Goal: Task Accomplishment & Management: Complete application form

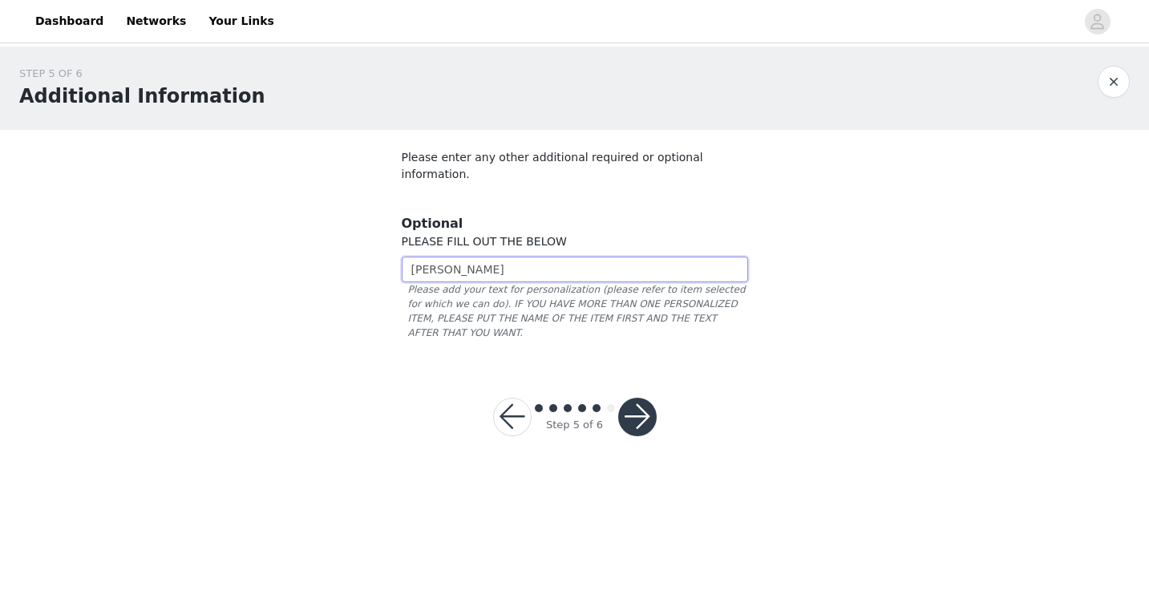
type input "[PERSON_NAME]"
click at [459, 282] on span "Please add your text for personalization (please refer to item selected for whi…" at bounding box center [575, 311] width 346 height 58
click at [632, 398] on button "button" at bounding box center [637, 417] width 38 height 38
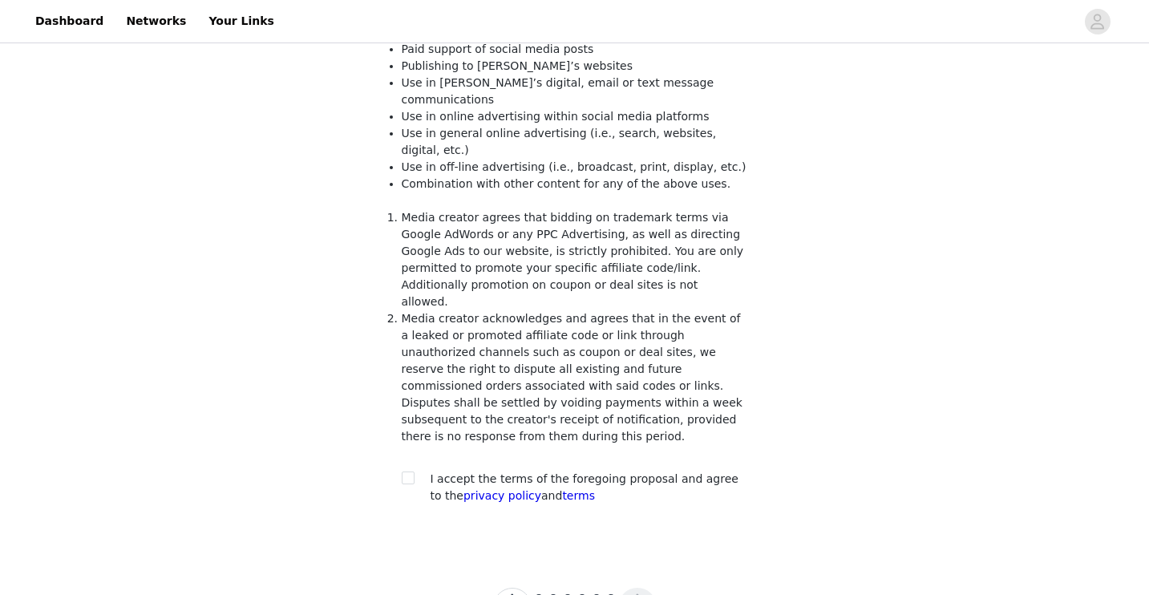
scroll to position [221, 0]
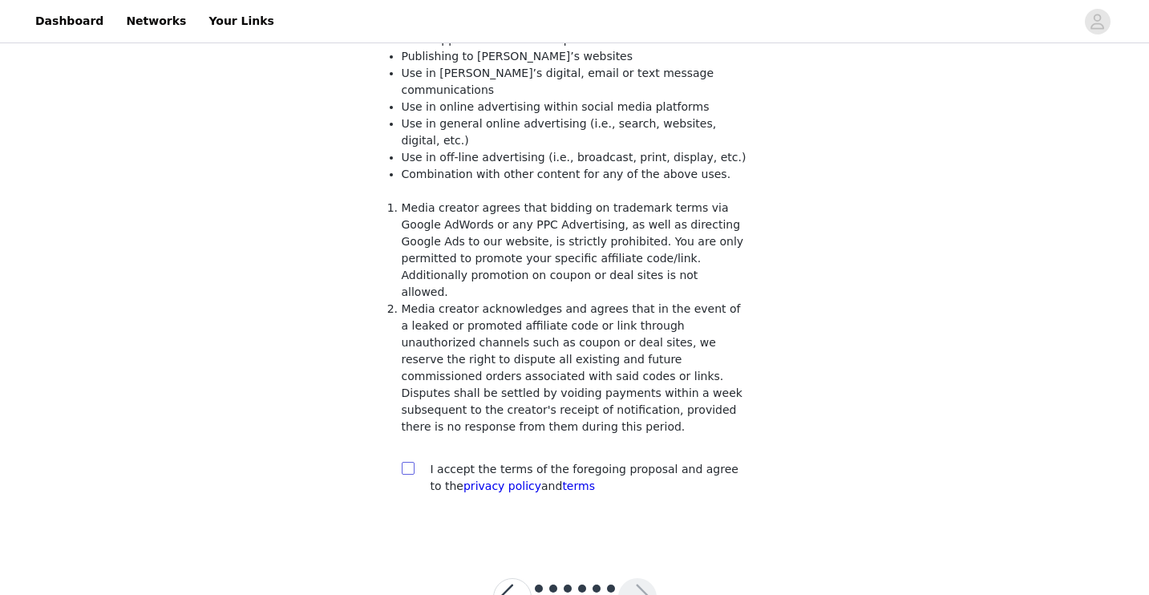
click at [411, 462] on input "checkbox" at bounding box center [407, 467] width 11 height 11
checkbox input "true"
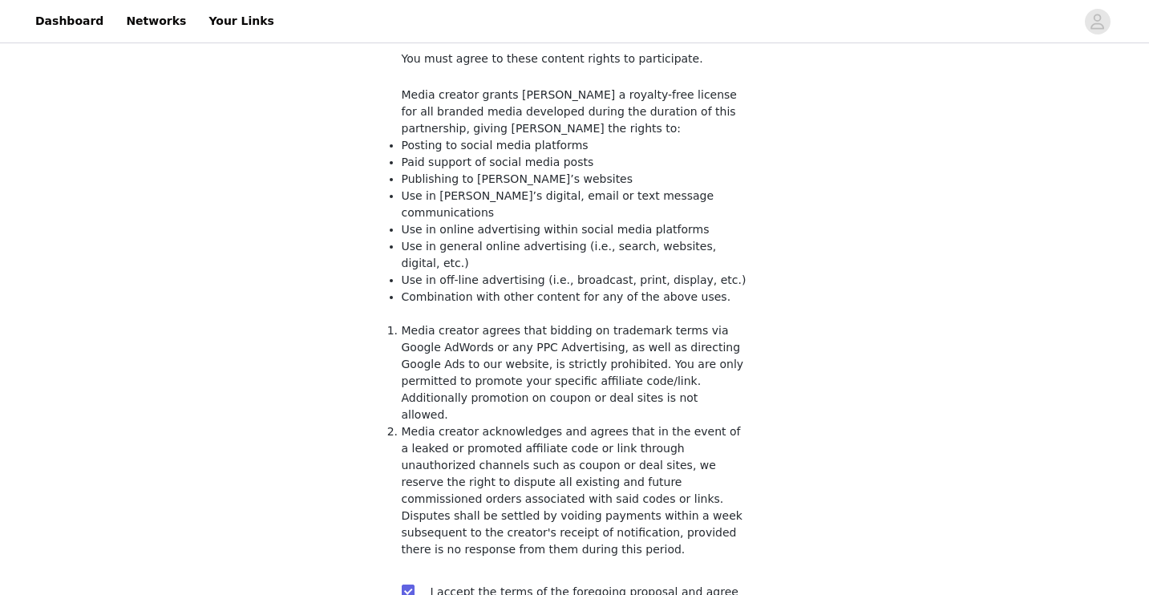
scroll to position [264, 0]
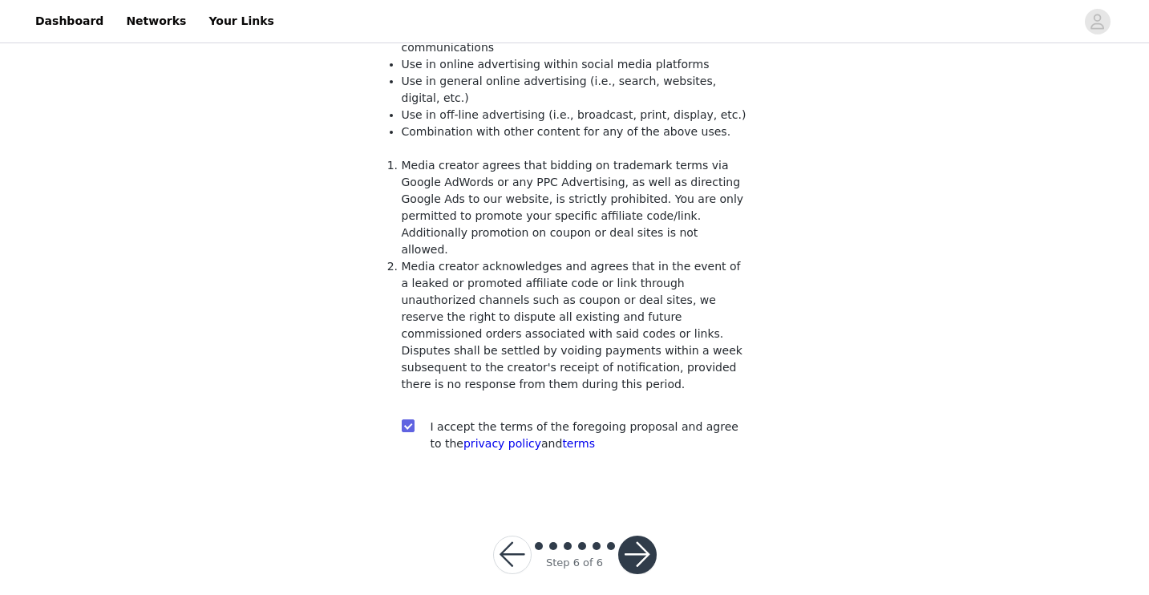
click at [516, 545] on button "button" at bounding box center [512, 555] width 38 height 38
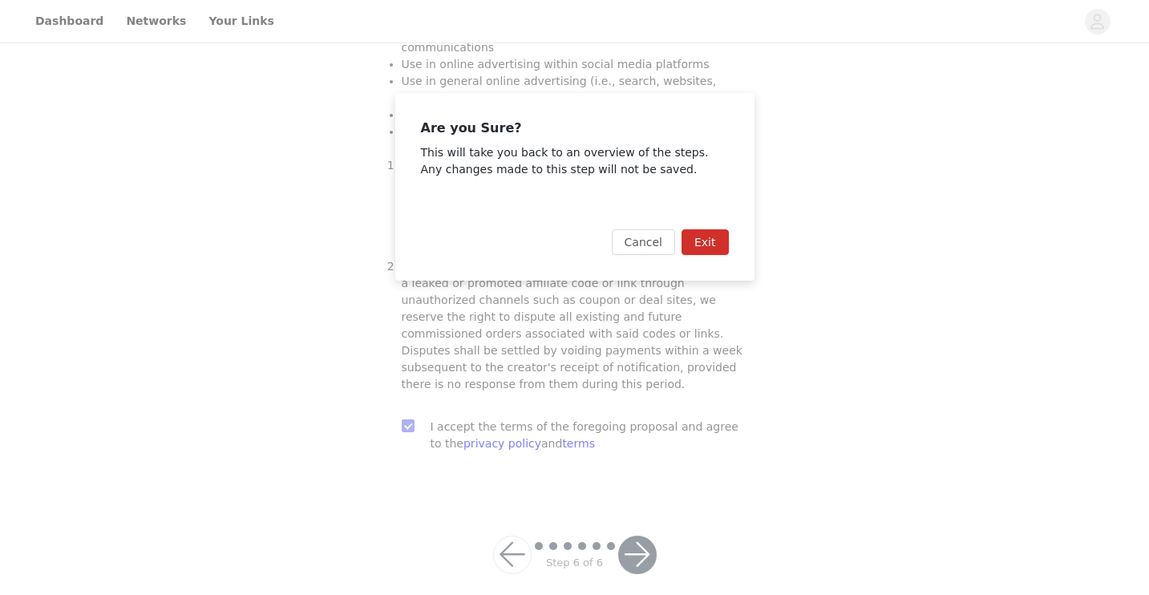
click at [711, 245] on button "Exit" at bounding box center [705, 242] width 47 height 26
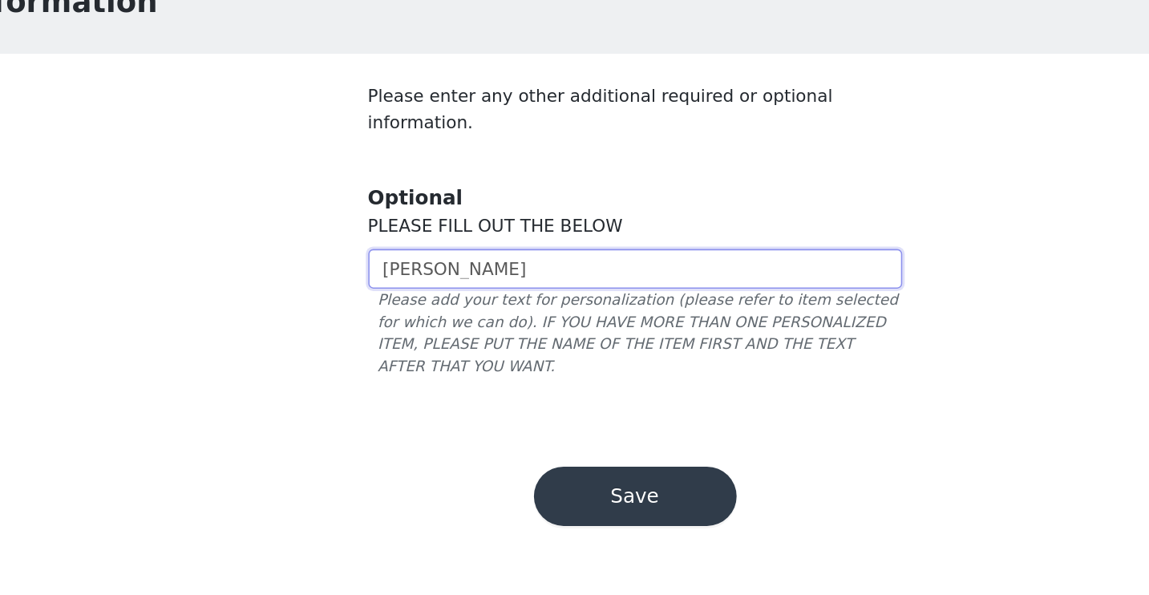
click at [543, 257] on input "[PERSON_NAME]" at bounding box center [575, 270] width 346 height 26
click at [544, 398] on button "Save" at bounding box center [575, 417] width 132 height 38
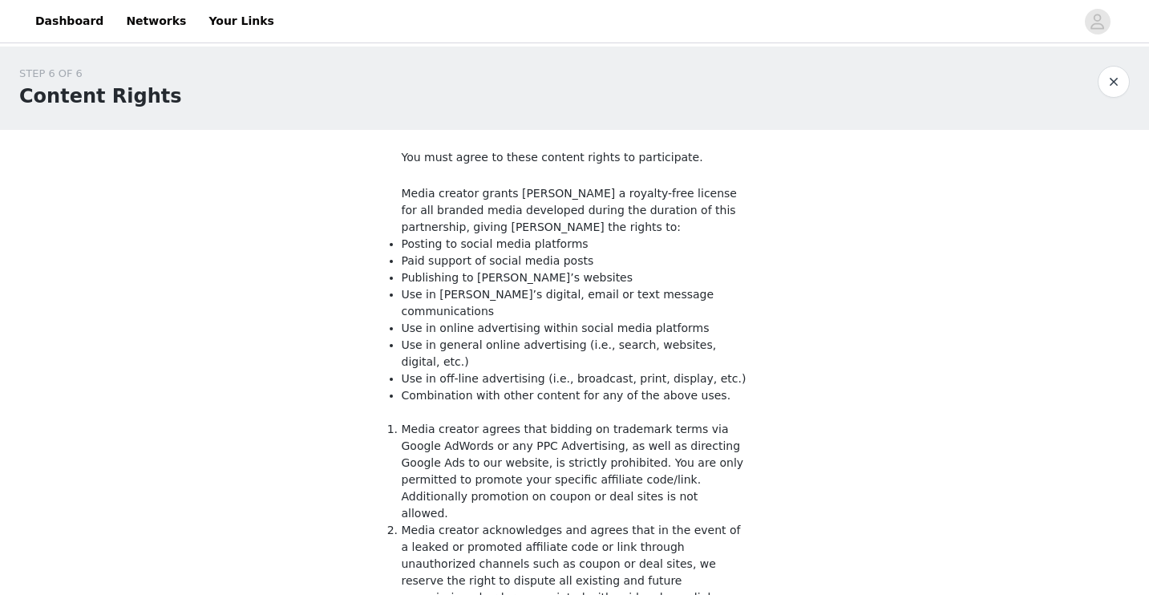
scroll to position [264, 0]
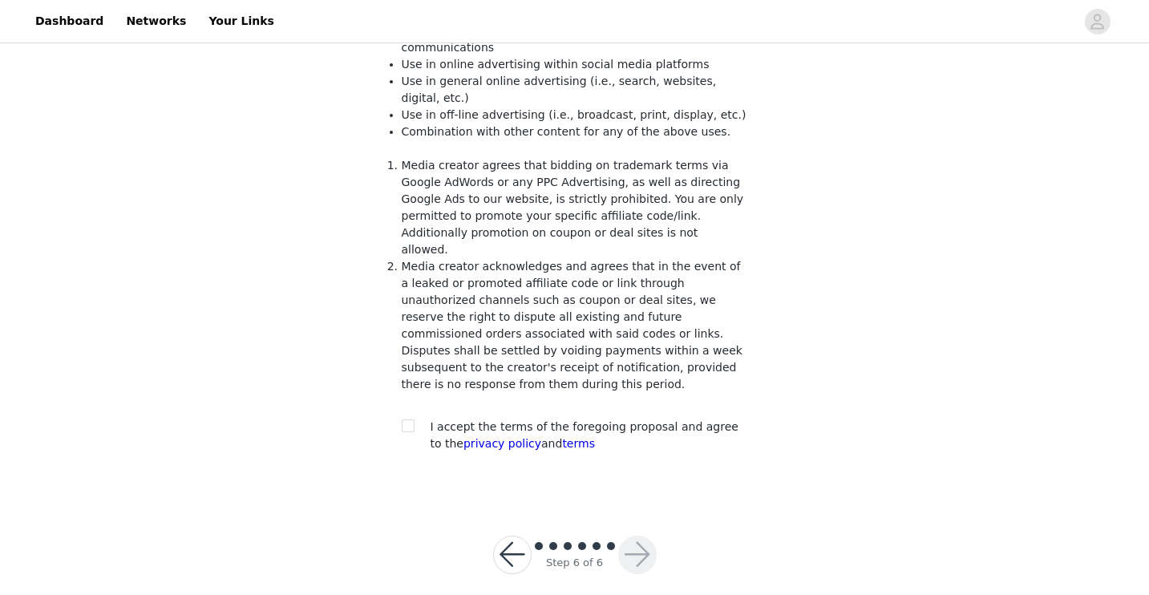
click at [538, 420] on span "I accept the terms of the foregoing proposal and agree to the privacy policy an…" at bounding box center [585, 435] width 308 height 30
click at [408, 419] on input "checkbox" at bounding box center [407, 424] width 11 height 11
checkbox input "true"
click at [636, 545] on button "button" at bounding box center [637, 555] width 38 height 38
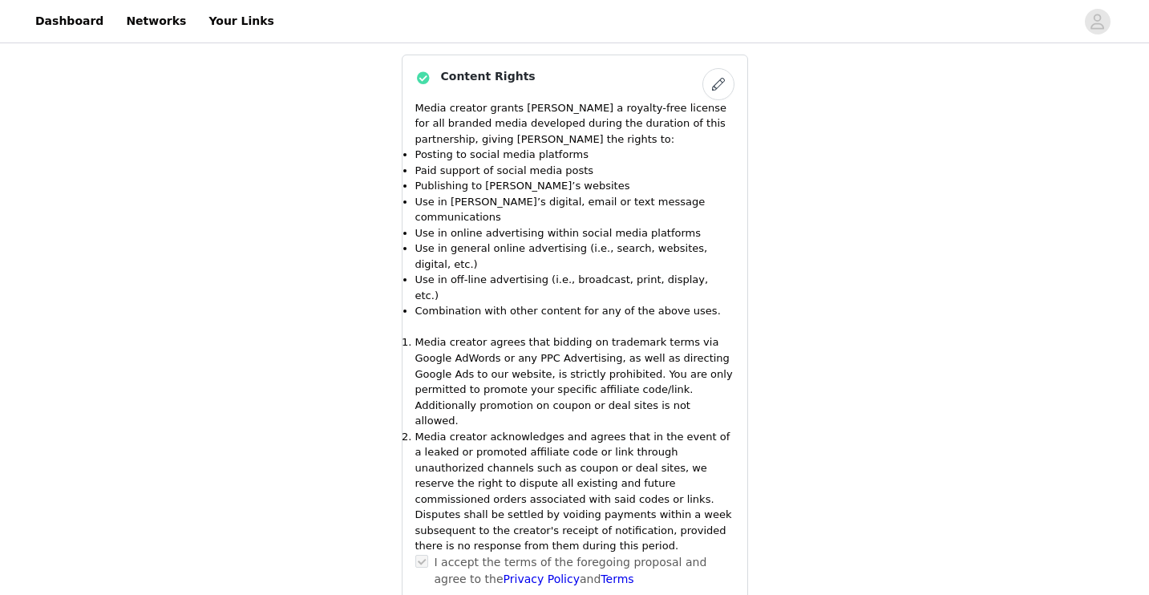
scroll to position [1368, 0]
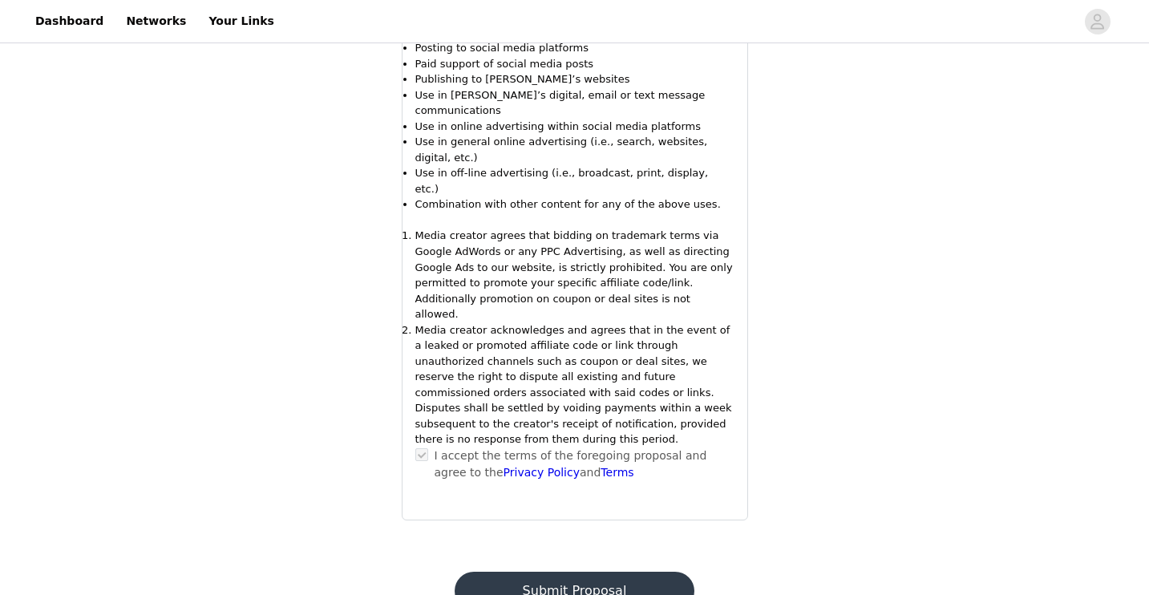
click at [579, 572] on button "Submit Proposal" at bounding box center [575, 591] width 240 height 38
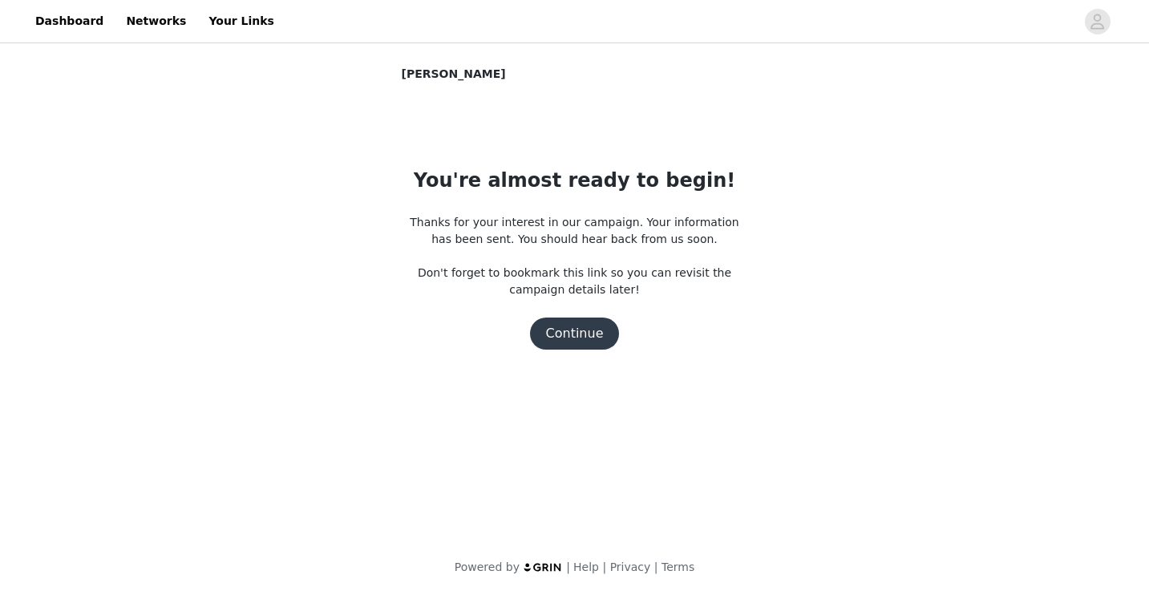
scroll to position [0, 0]
click at [596, 341] on button "Continue" at bounding box center [575, 334] width 90 height 32
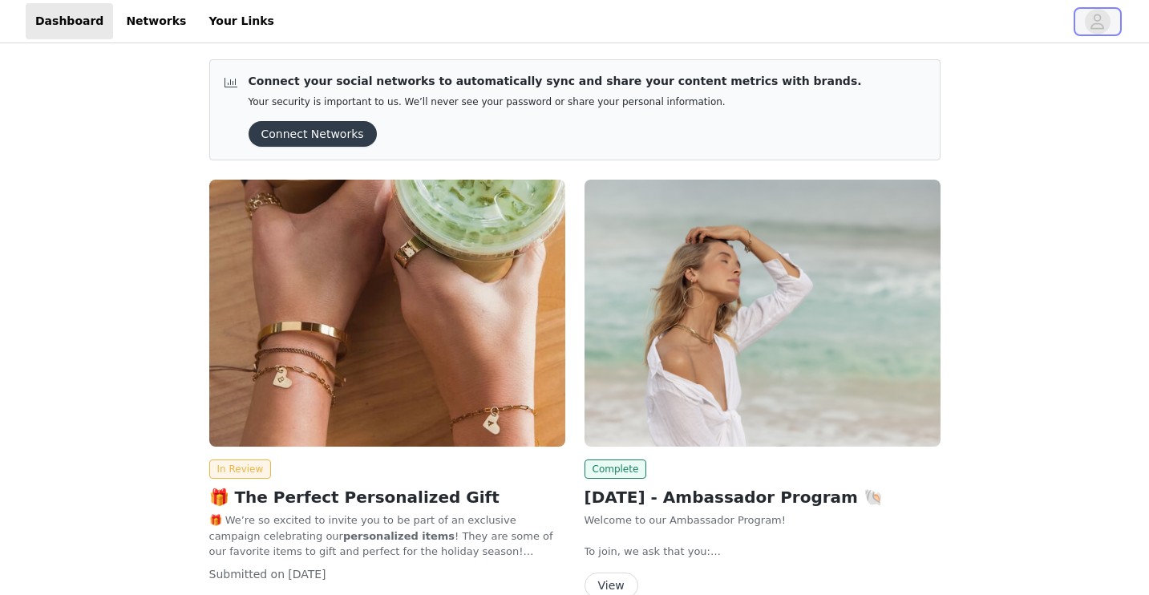
click at [1097, 28] on icon "avatar" at bounding box center [1098, 21] width 14 height 15
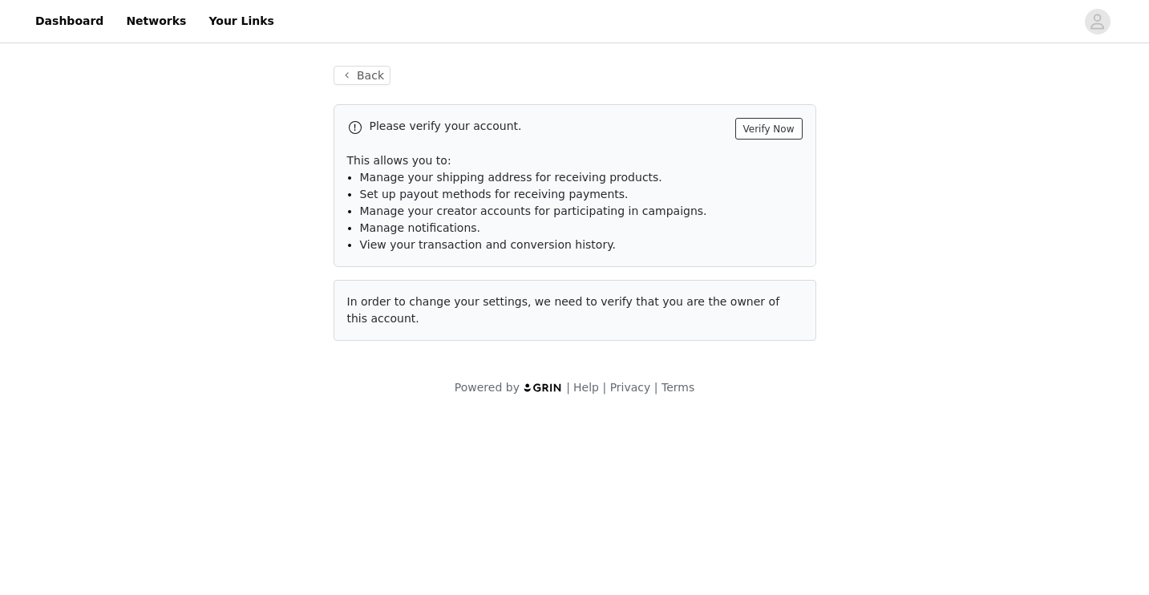
click at [780, 133] on button "Verify Now" at bounding box center [768, 129] width 67 height 22
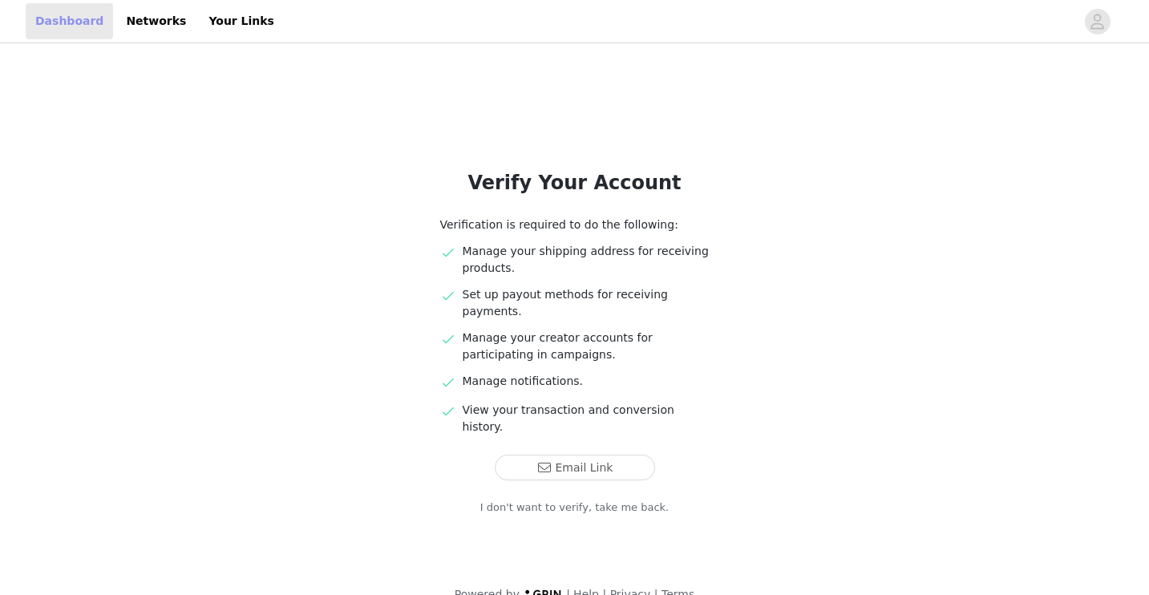
click at [96, 31] on link "Dashboard" at bounding box center [69, 21] width 87 height 36
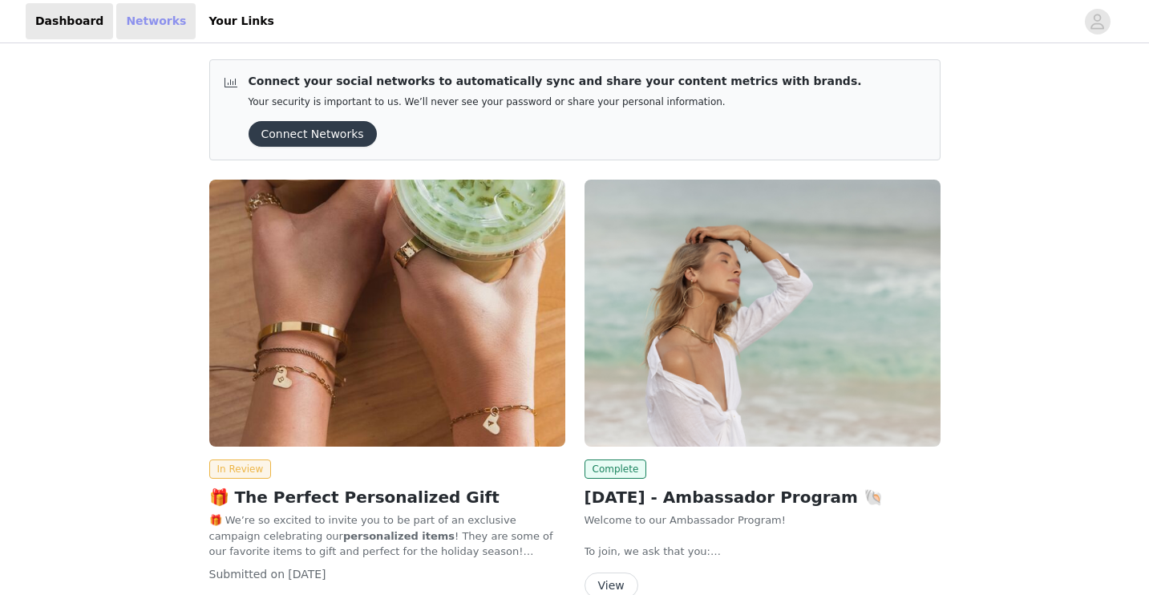
click at [157, 15] on link "Networks" at bounding box center [155, 21] width 79 height 36
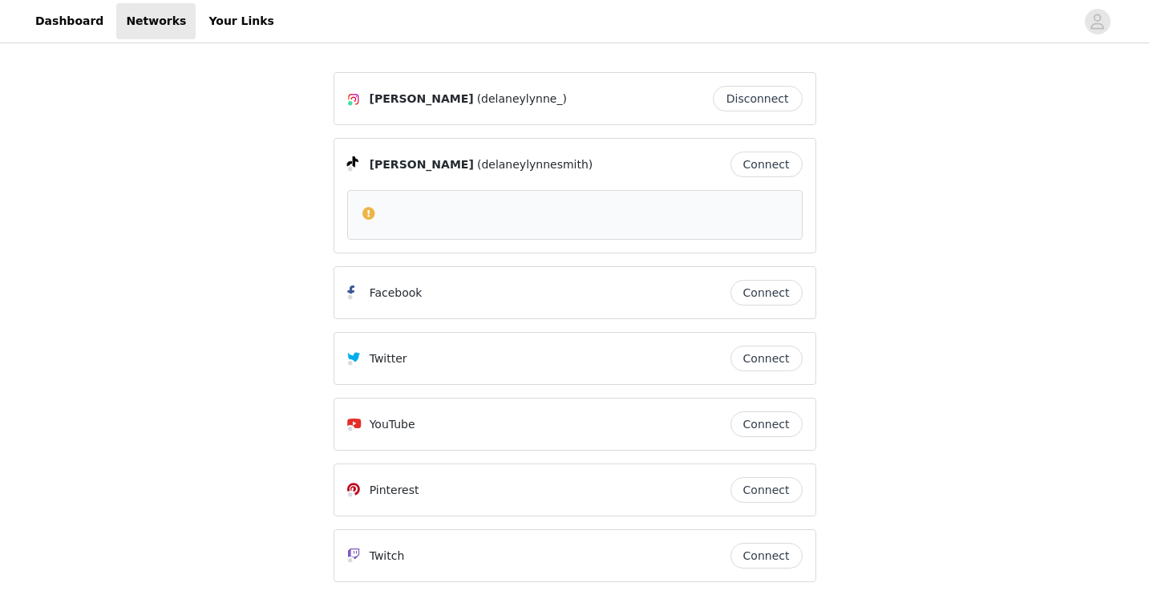
click at [758, 166] on button "Connect" at bounding box center [767, 165] width 72 height 26
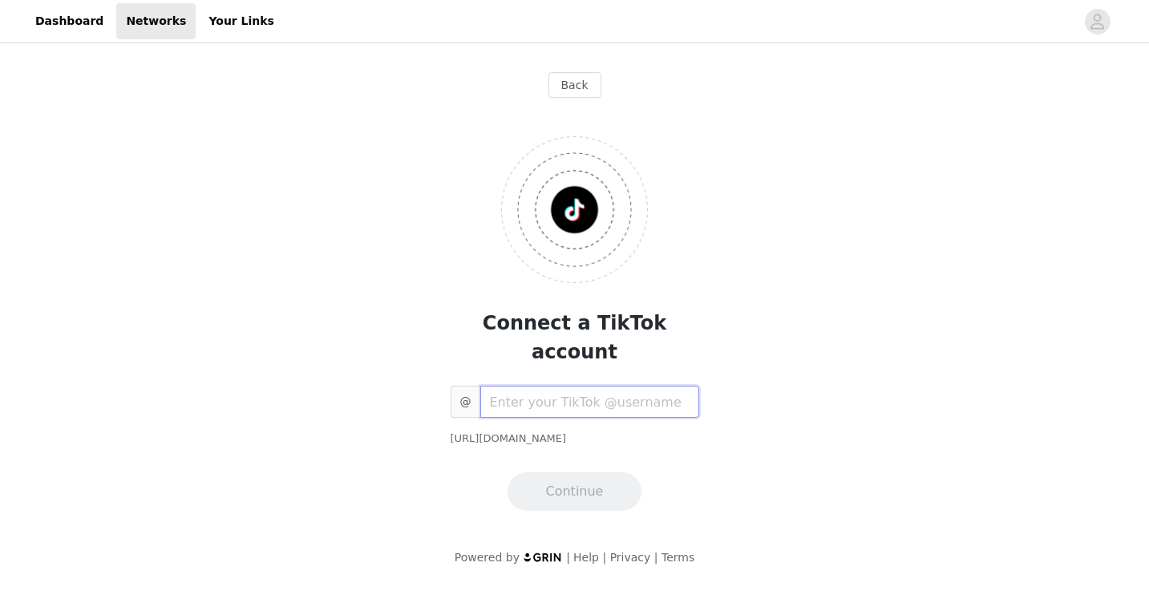
click at [608, 386] on input "text" at bounding box center [589, 402] width 219 height 32
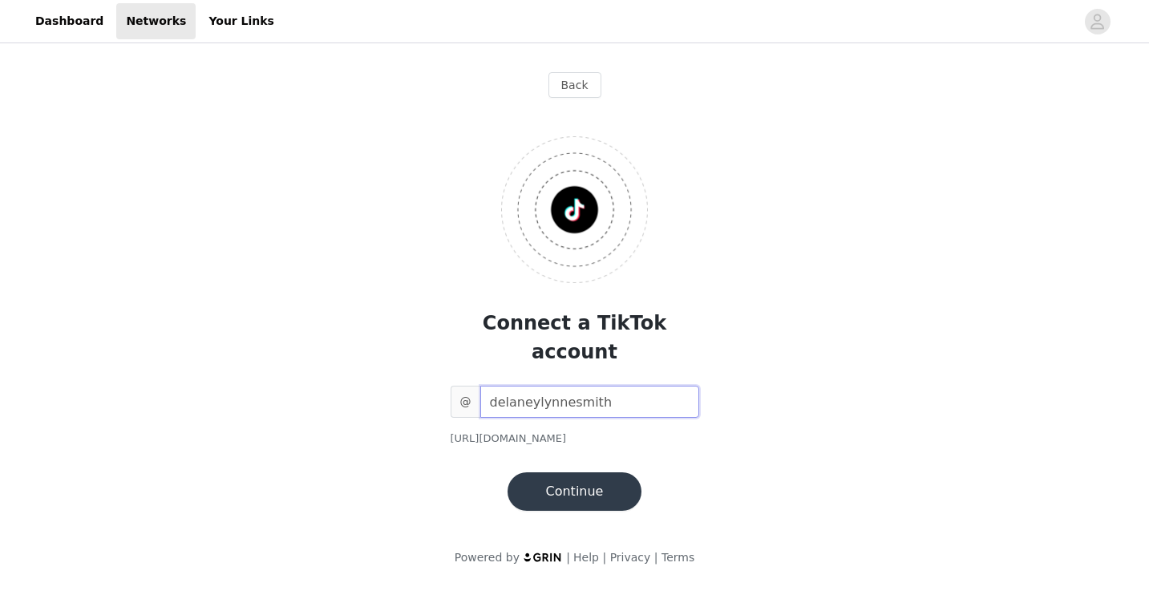
type input "delaneylynnesmith"
click at [617, 472] on button "Continue" at bounding box center [575, 491] width 135 height 38
